Goal: Task Accomplishment & Management: Use online tool/utility

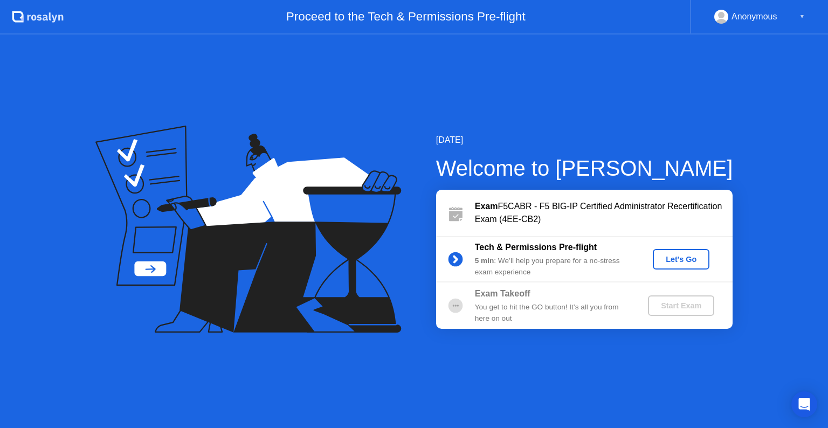
click at [692, 265] on button "Let's Go" at bounding box center [681, 259] width 57 height 20
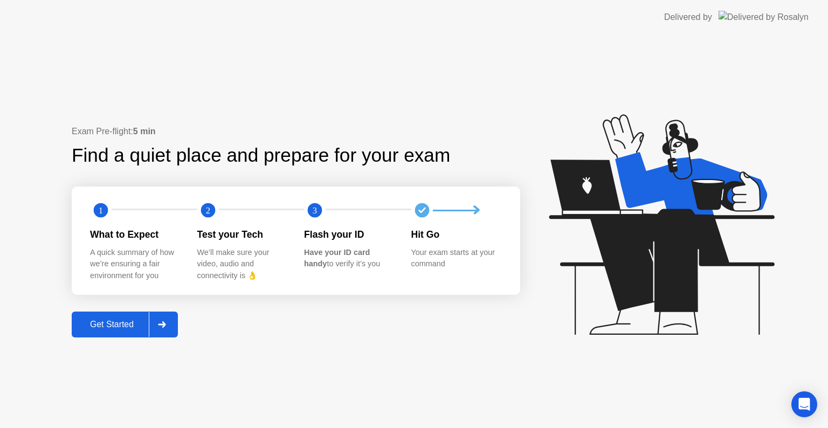
click at [132, 320] on div "Get Started" at bounding box center [112, 325] width 74 height 10
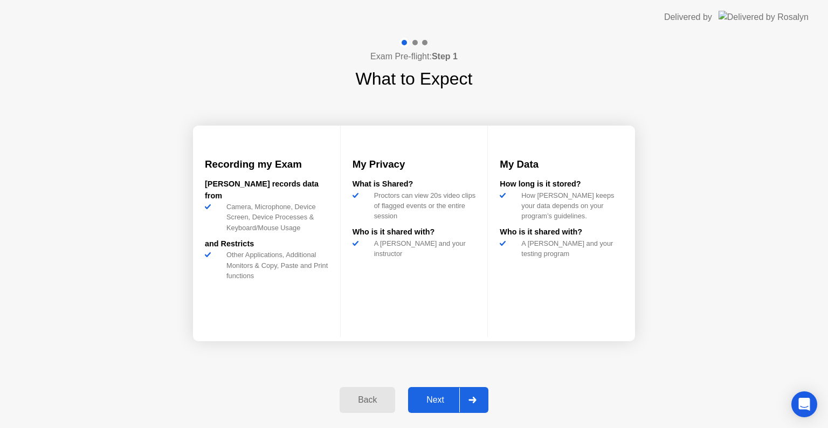
click at [429, 401] on div "Next" at bounding box center [435, 400] width 48 height 10
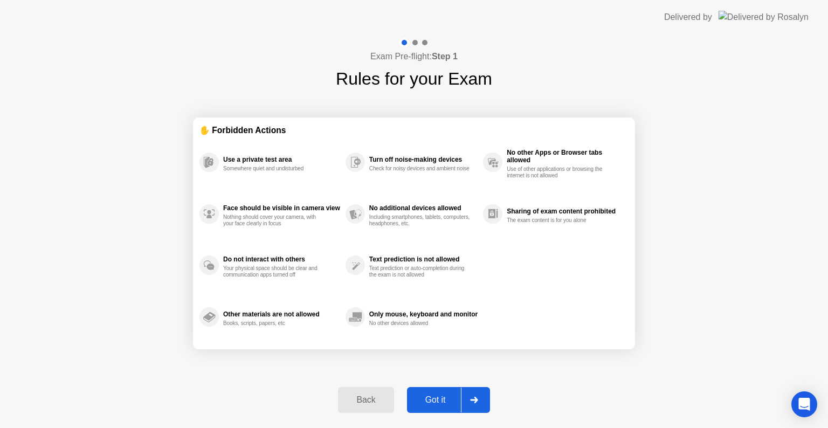
click at [427, 395] on div "Got it" at bounding box center [435, 400] width 51 height 10
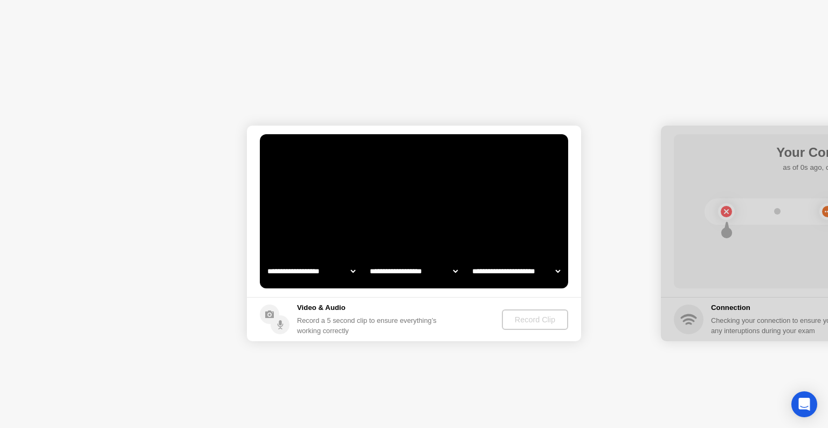
select select "**********"
select select "*******"
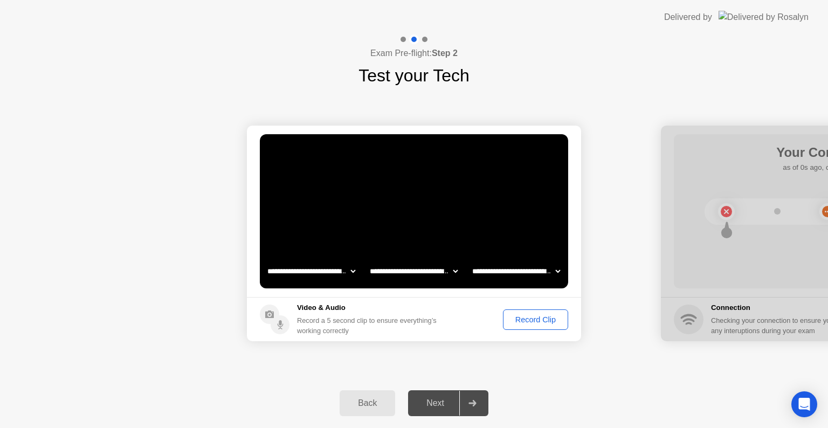
click at [529, 321] on div "Record Clip" at bounding box center [536, 319] width 58 height 9
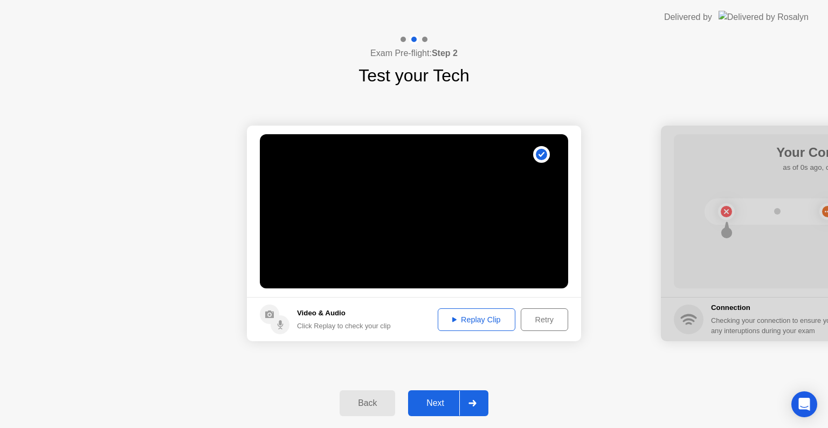
click at [458, 315] on div "Replay Clip" at bounding box center [477, 319] width 70 height 9
click at [438, 399] on div "Next" at bounding box center [435, 403] width 48 height 10
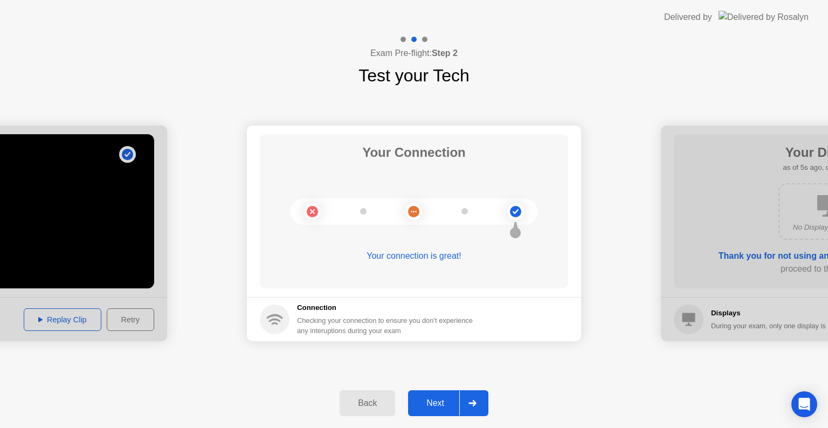
click at [438, 399] on div "Next" at bounding box center [435, 403] width 48 height 10
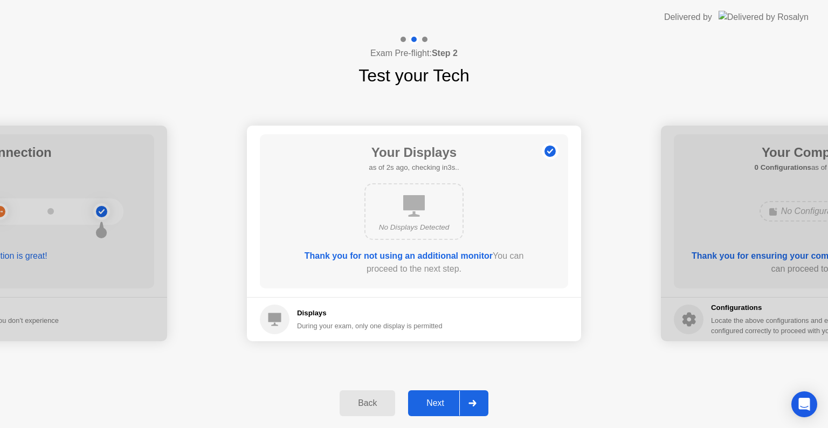
click at [438, 399] on div "Next" at bounding box center [435, 403] width 48 height 10
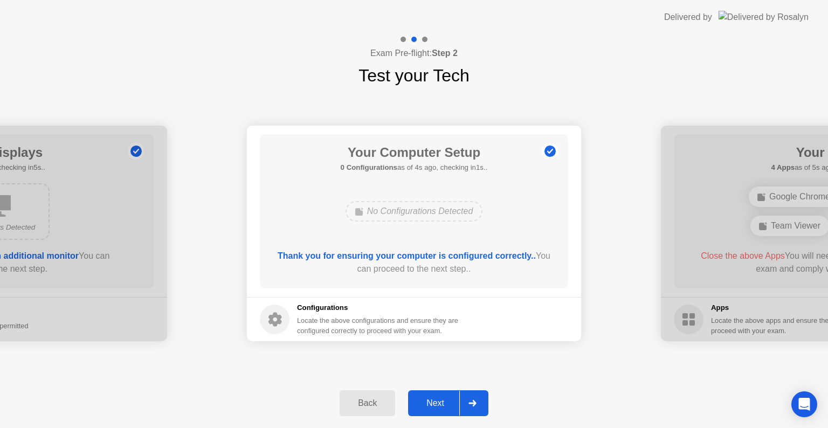
click at [438, 399] on div "Next" at bounding box center [435, 403] width 48 height 10
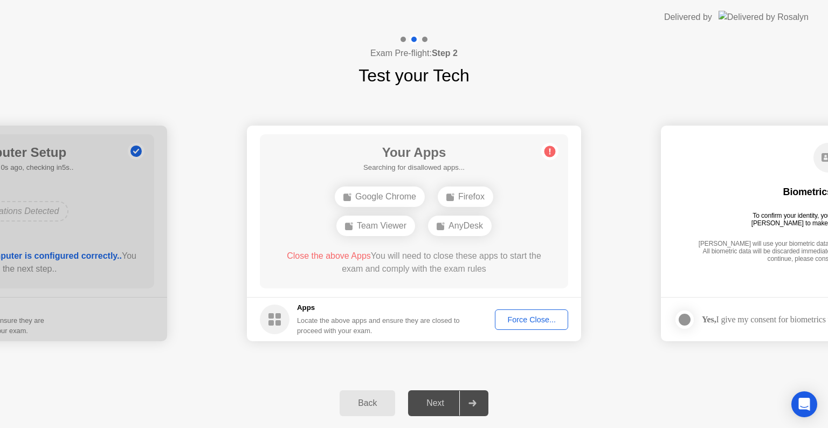
click at [541, 315] on div "Force Close..." at bounding box center [532, 319] width 66 height 9
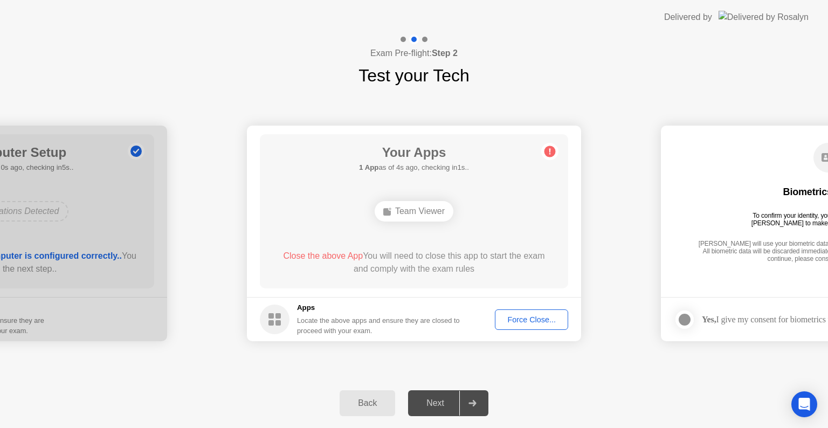
click at [515, 317] on div "Force Close..." at bounding box center [532, 319] width 66 height 9
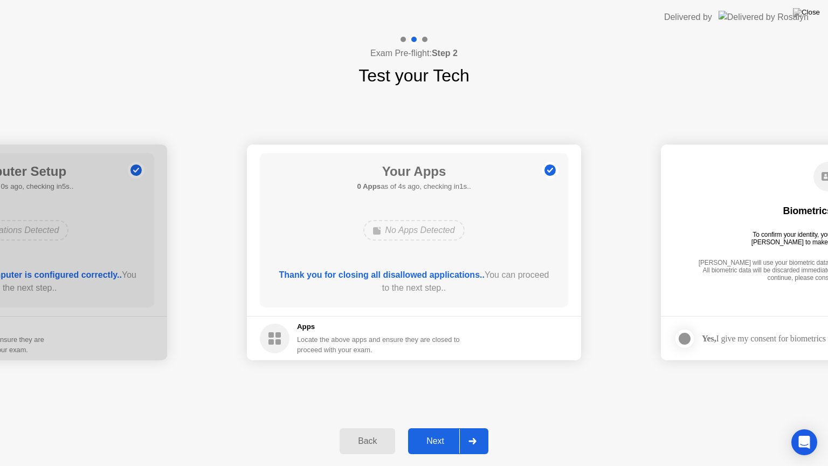
click at [444, 428] on button "Next" at bounding box center [448, 441] width 80 height 26
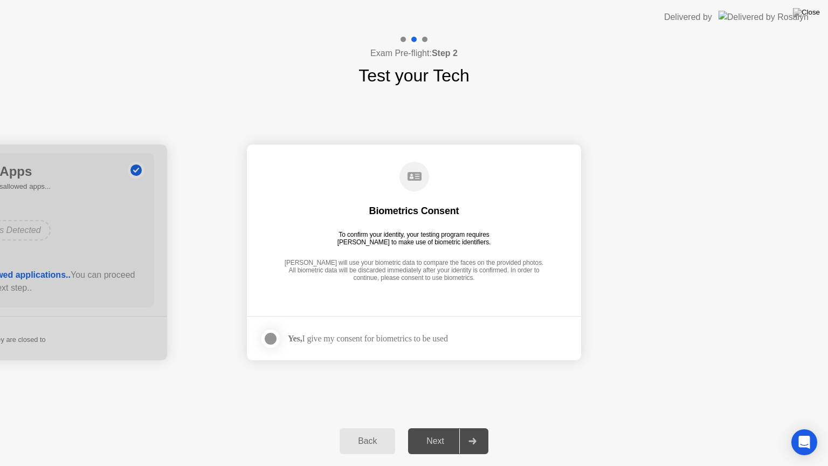
click at [264, 340] on div at bounding box center [270, 338] width 13 height 13
click at [445, 428] on div "Next" at bounding box center [435, 441] width 48 height 10
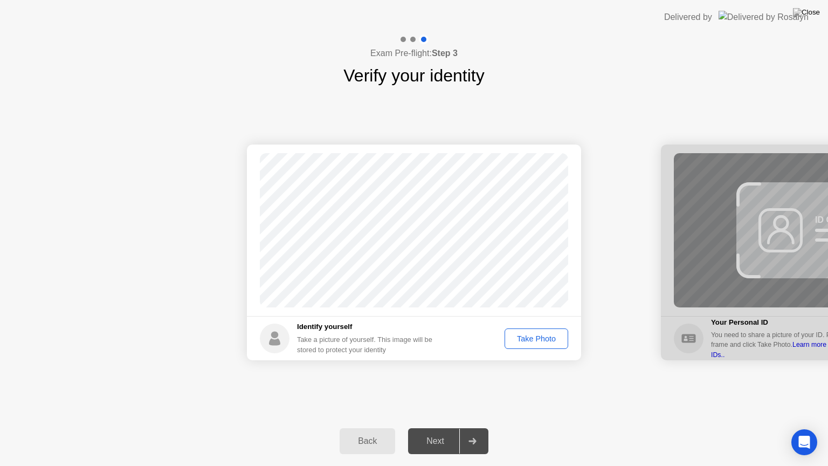
click at [539, 341] on div "Take Photo" at bounding box center [536, 338] width 56 height 9
click at [443, 428] on div "Next" at bounding box center [435, 441] width 48 height 10
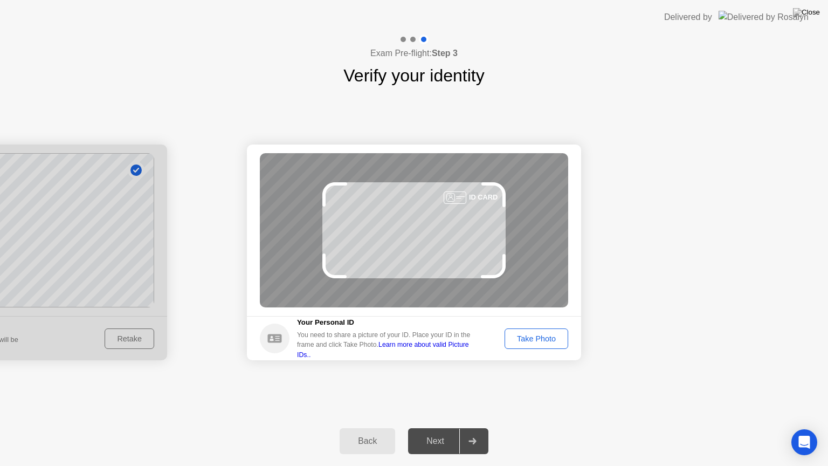
click at [546, 336] on div "Take Photo" at bounding box center [536, 338] width 56 height 9
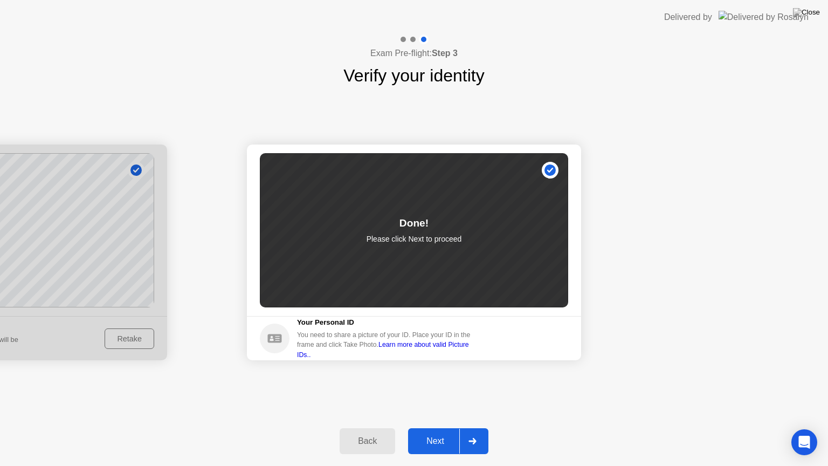
click at [436, 428] on button "Next" at bounding box center [448, 441] width 80 height 26
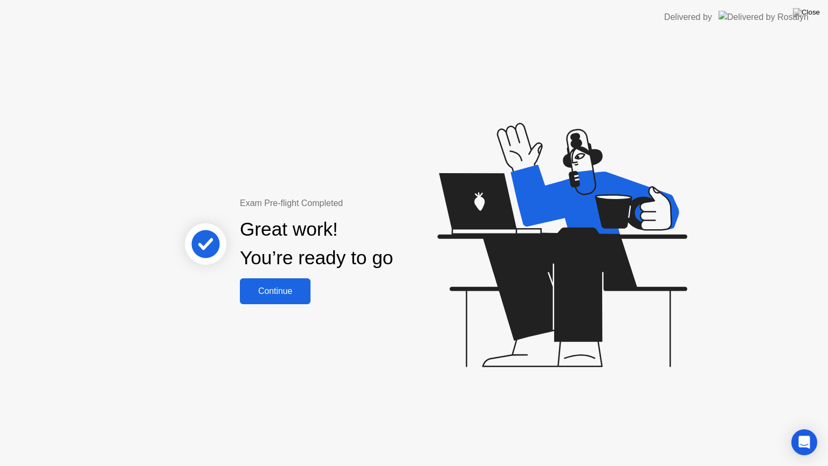
click at [278, 294] on div "Continue" at bounding box center [275, 291] width 64 height 10
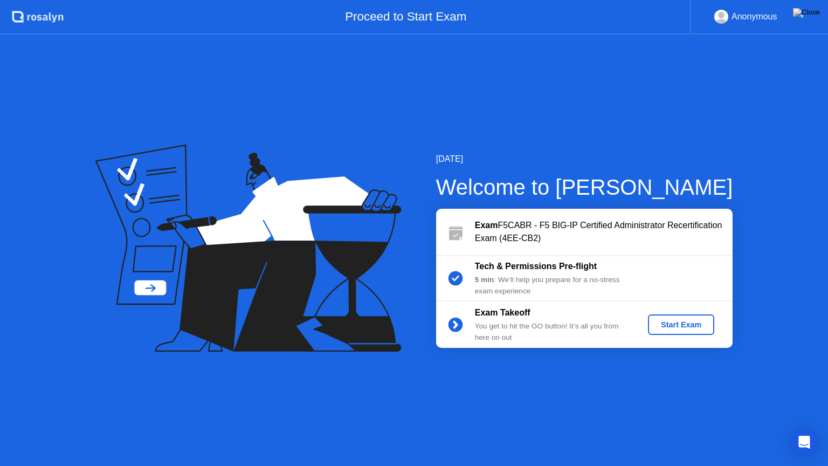
click at [681, 322] on div "Start Exam" at bounding box center [681, 324] width 58 height 9
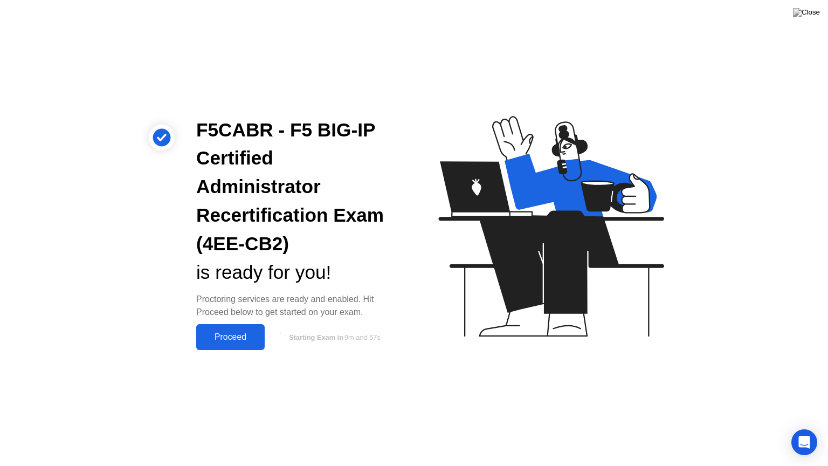
click at [214, 335] on div "Proceed" at bounding box center [230, 337] width 62 height 10
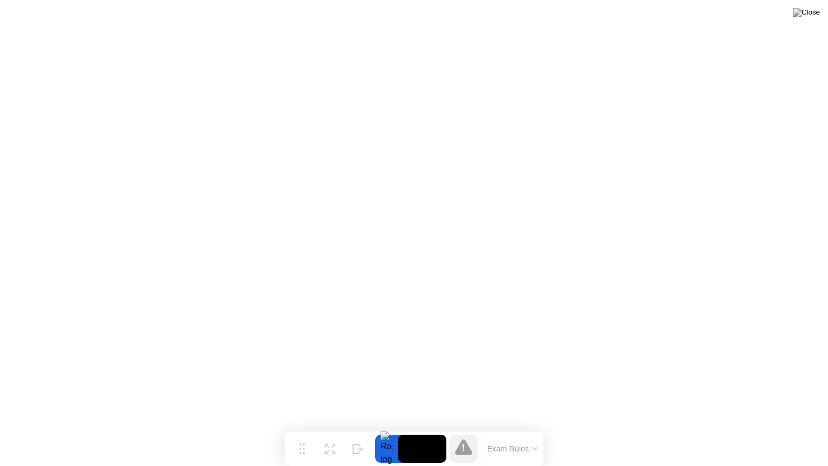
click at [387, 428] on div at bounding box center [386, 449] width 23 height 28
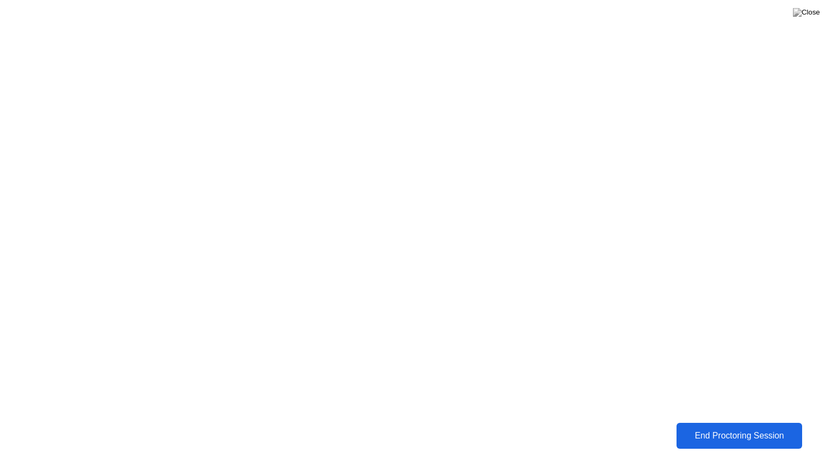
click at [776, 428] on div "End Proctoring Session" at bounding box center [739, 436] width 119 height 10
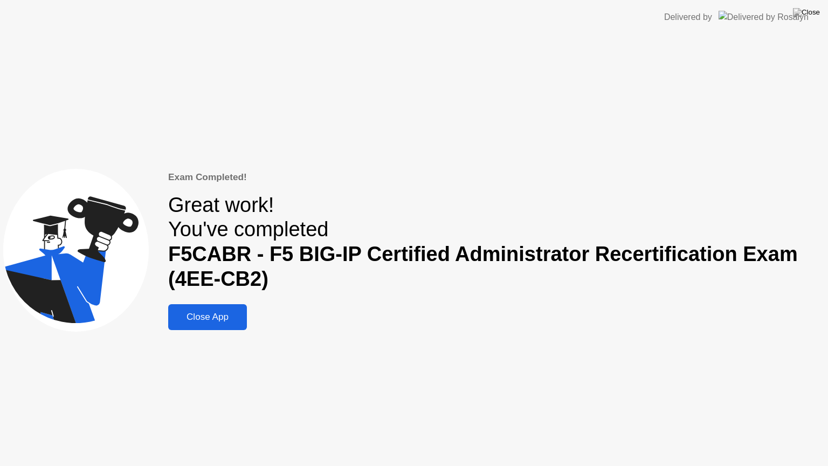
click at [204, 316] on div "Close App" at bounding box center [207, 317] width 72 height 11
